Goal: Navigation & Orientation: Understand site structure

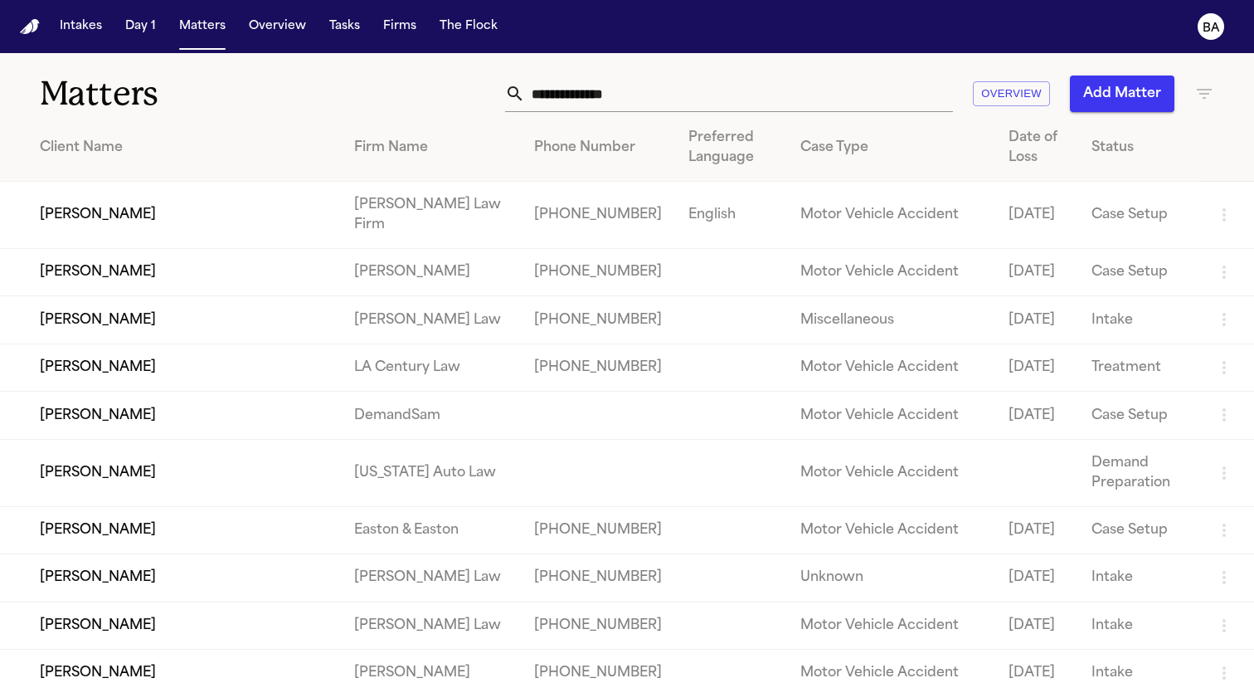
click at [722, 152] on div "Preferred Language" at bounding box center [730, 148] width 85 height 40
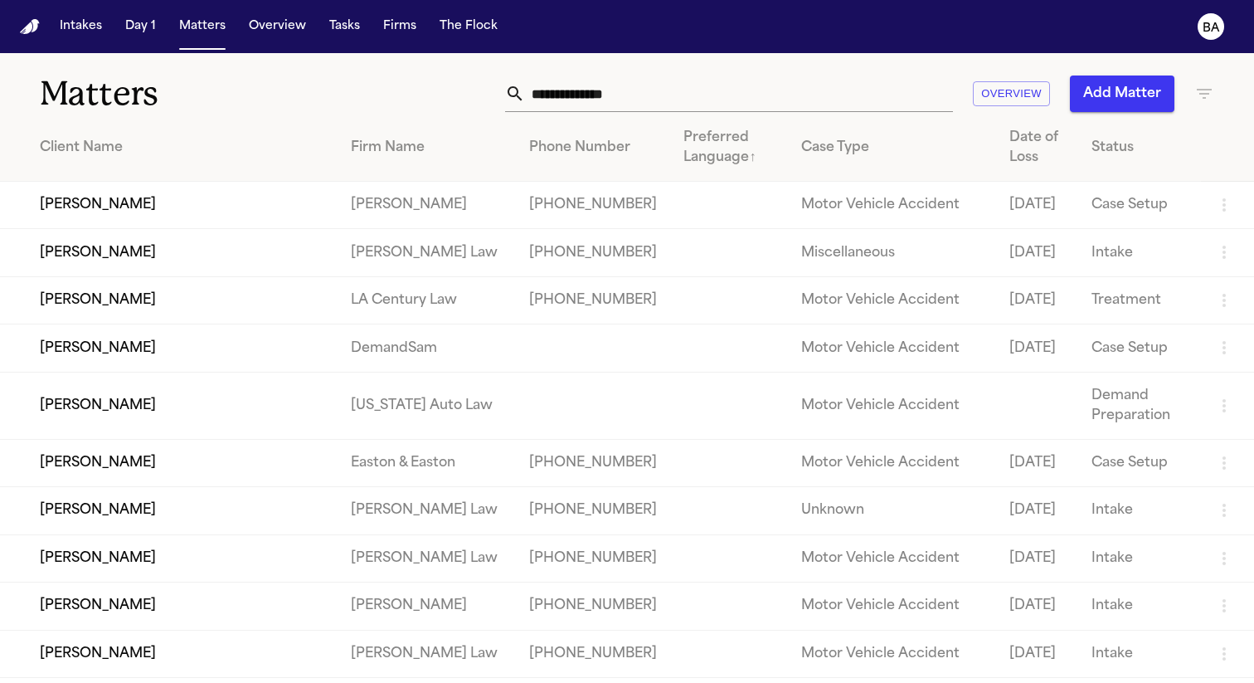
click at [722, 152] on div "Preferred Language ↑" at bounding box center [728, 148] width 91 height 40
